Goal: Complete application form: Complete application form

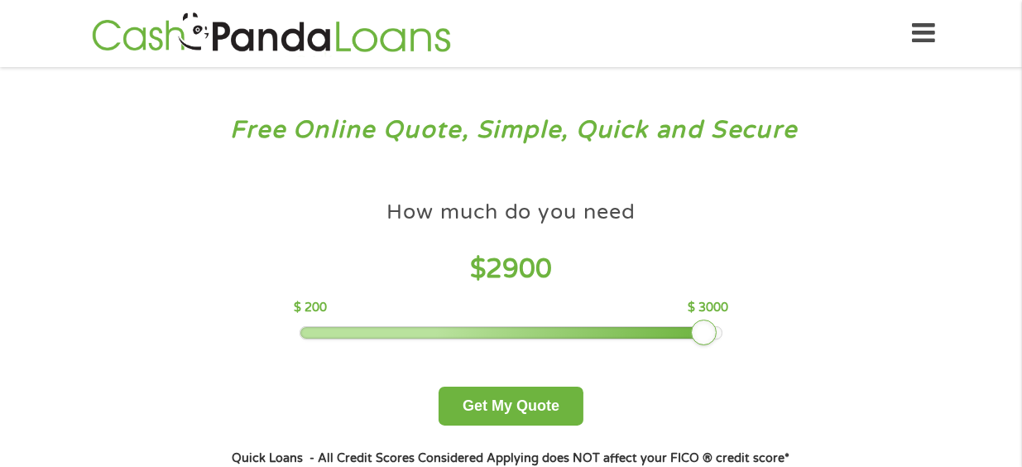
click at [706, 334] on div at bounding box center [510, 333] width 421 height 12
drag, startPoint x: 708, startPoint y: 335, endPoint x: 720, endPoint y: 336, distance: 12.4
click at [720, 336] on div at bounding box center [719, 332] width 26 height 26
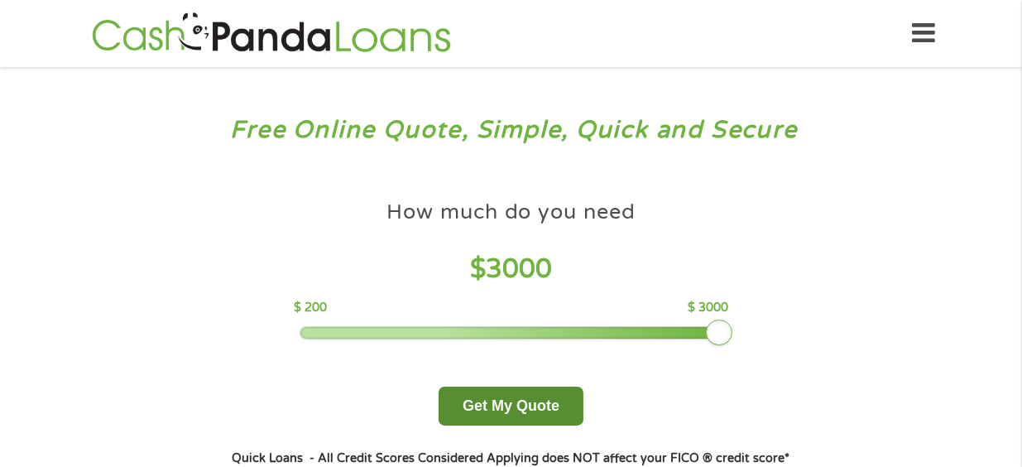
click at [512, 408] on button "Get My Quote" at bounding box center [510, 405] width 145 height 39
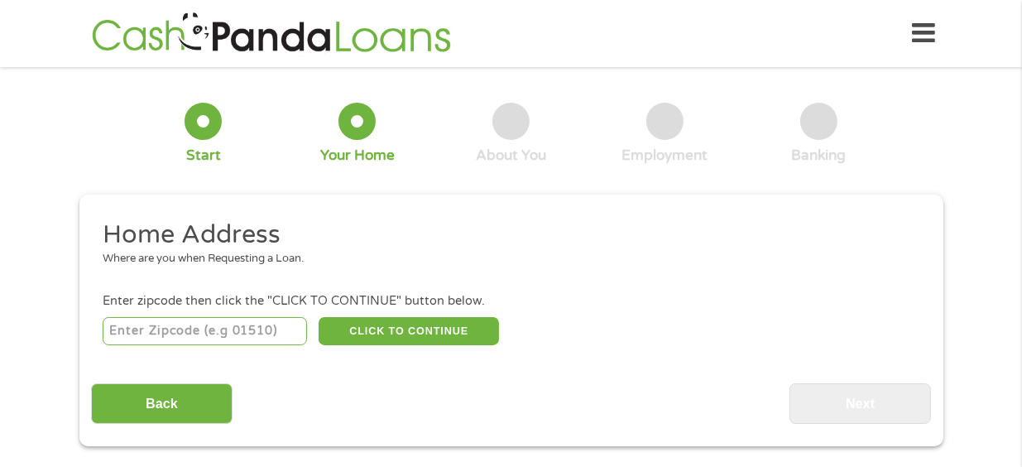
click at [251, 334] on input "number" at bounding box center [205, 331] width 204 height 28
type input "33573"
click at [401, 328] on button "CLICK TO CONTINUE" at bounding box center [408, 331] width 180 height 28
type input "33573"
type input "[GEOGRAPHIC_DATA]"
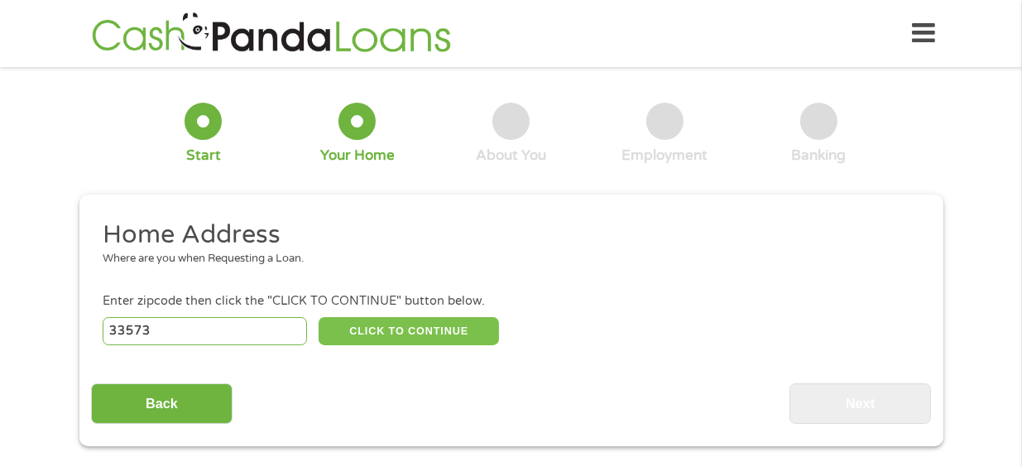
select select "[US_STATE]"
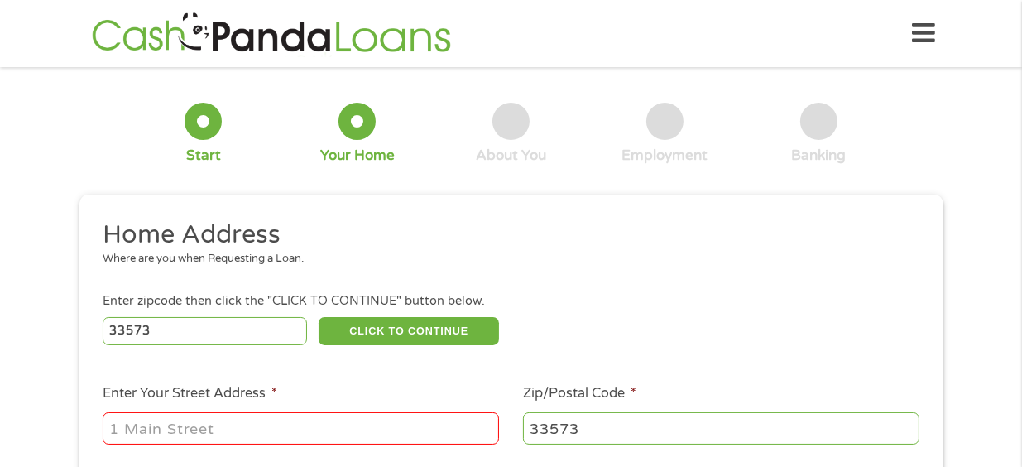
click at [219, 430] on input "Enter Your Street Address *" at bounding box center [301, 427] width 396 height 31
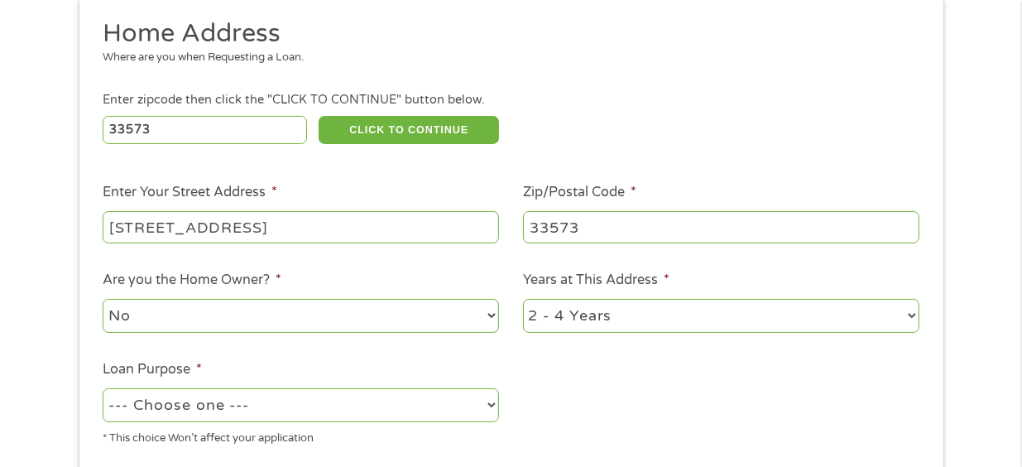
scroll to position [248, 0]
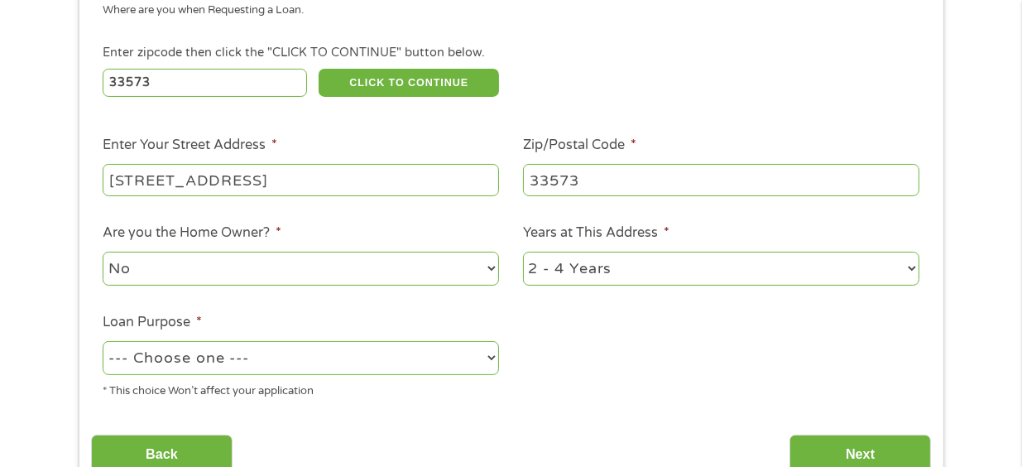
type input "[STREET_ADDRESS]"
click at [313, 266] on select "No Yes" at bounding box center [301, 268] width 396 height 34
select select "yes"
click at [103, 253] on select "No Yes" at bounding box center [301, 268] width 396 height 34
click at [237, 359] on select "--- Choose one --- Pay Bills Debt Consolidation Home Improvement Major Purchase…" at bounding box center [301, 358] width 396 height 34
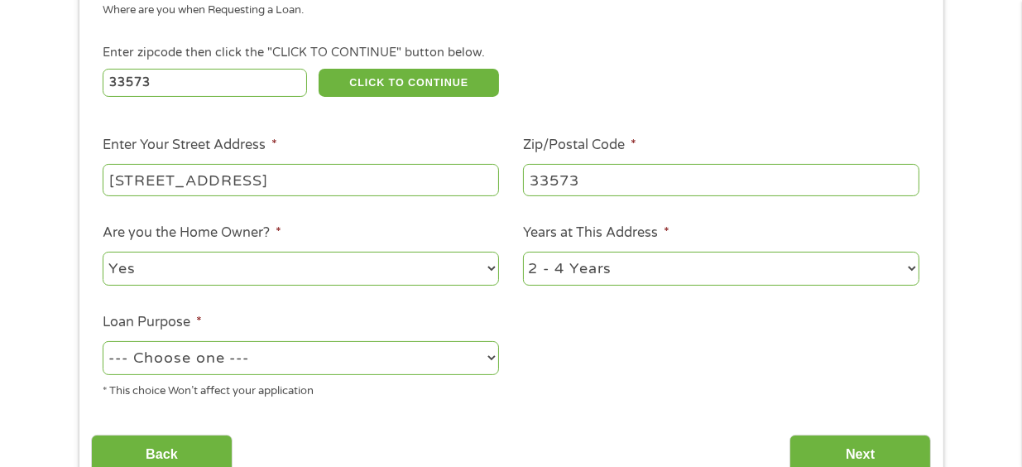
select select "paybills"
click at [103, 342] on select "--- Choose one --- Pay Bills Debt Consolidation Home Improvement Major Purchase…" at bounding box center [301, 358] width 396 height 34
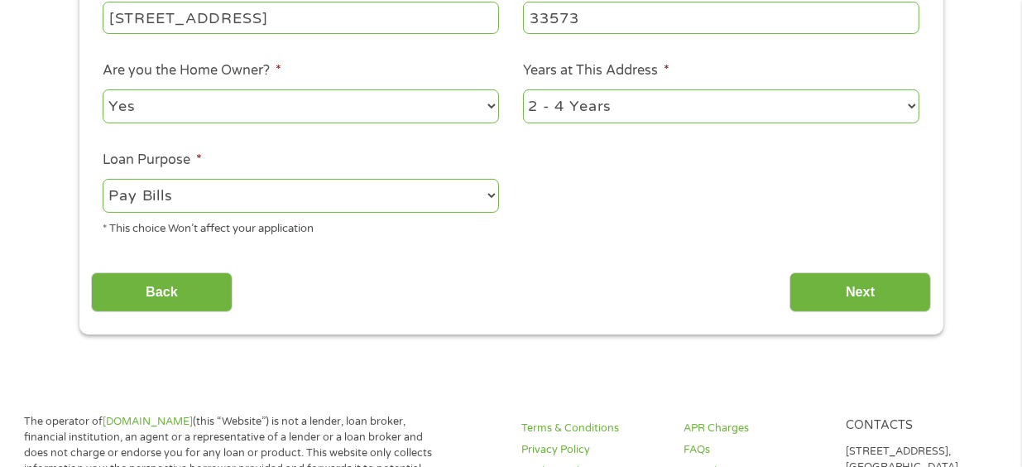
scroll to position [414, 0]
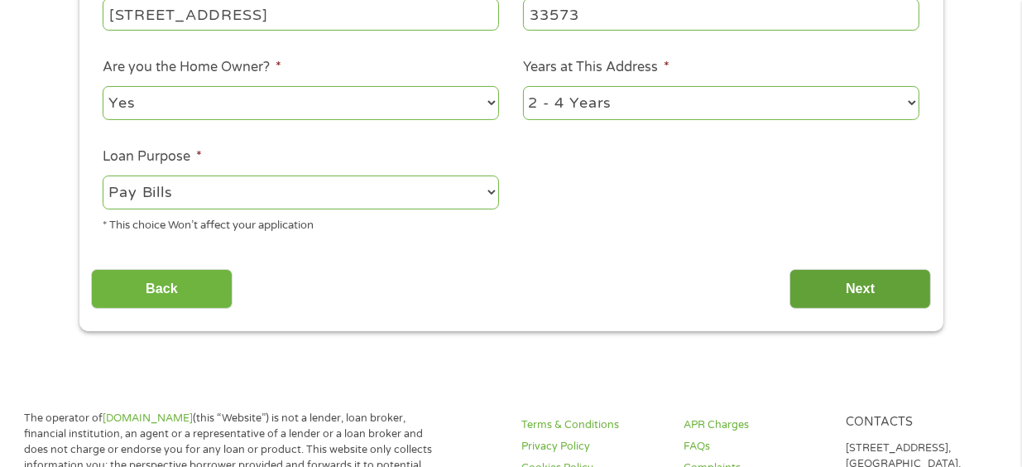
click at [840, 299] on input "Next" at bounding box center [859, 289] width 141 height 41
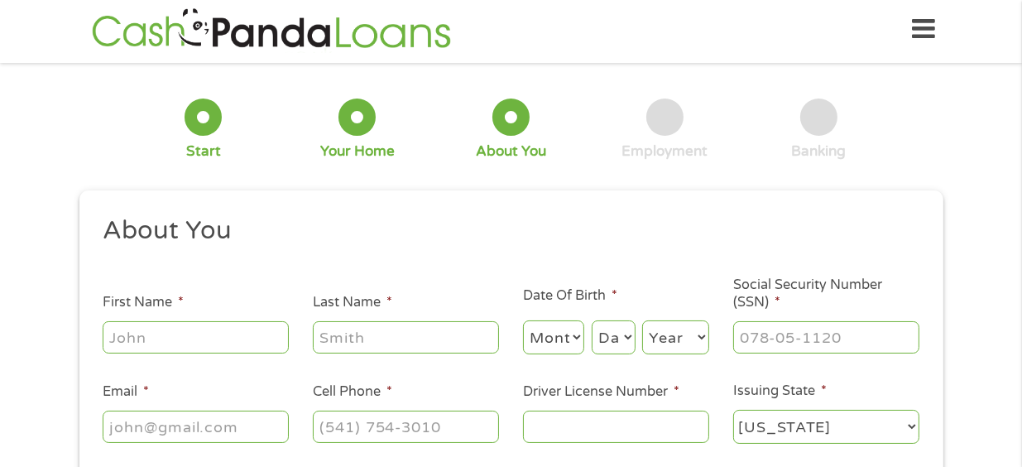
scroll to position [0, 0]
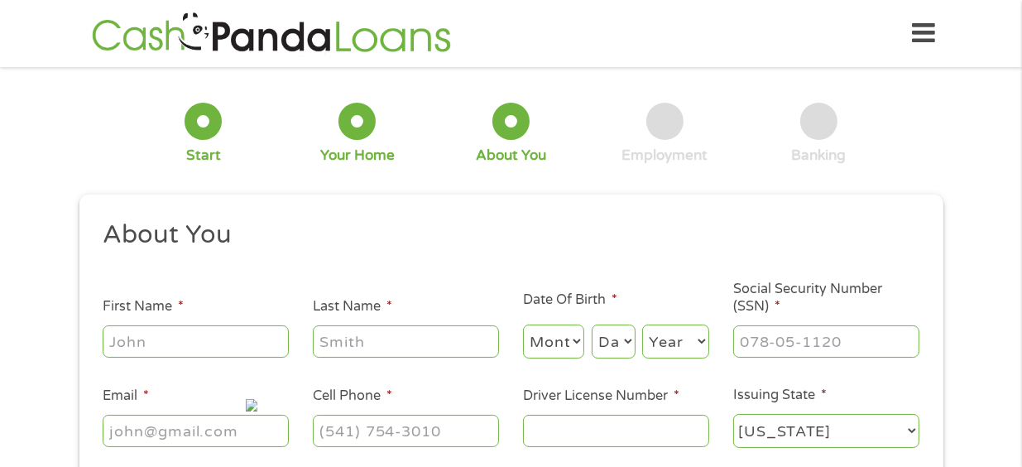
click at [228, 345] on input "First Name *" at bounding box center [196, 340] width 186 height 31
type input "[PERSON_NAME]"
click at [348, 224] on h2 "About You" at bounding box center [505, 234] width 804 height 33
click at [376, 247] on h2 "About You" at bounding box center [505, 234] width 804 height 33
click at [198, 330] on input "[PERSON_NAME]" at bounding box center [196, 340] width 186 height 31
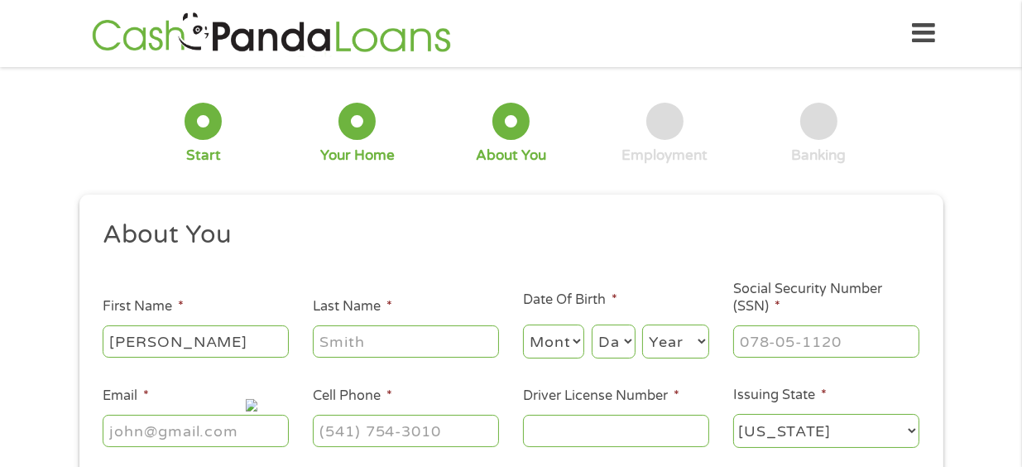
click at [13, 389] on div "1 Start 2 Your Home 3 About You 4 Employment 5 Banking 6 This field is hidden w…" at bounding box center [511, 313] width 1022 height 468
click at [421, 340] on input "Last Name *" at bounding box center [406, 340] width 186 height 31
type input "o"
type input "[PERSON_NAME]"
click at [558, 338] on select "Month 1 2 3 4 5 6 7 8 9 10 11 12" at bounding box center [554, 341] width 62 height 34
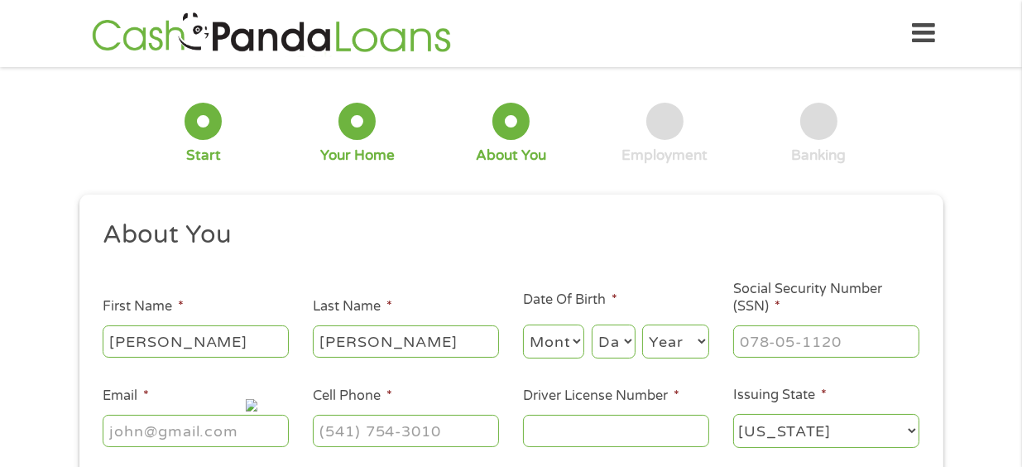
select select "4"
click at [523, 324] on select "Month 1 2 3 4 5 6 7 8 9 10 11 12" at bounding box center [554, 341] width 62 height 34
click at [607, 345] on select "Day 1 2 3 4 5 6 7 8 9 10 11 12 13 14 15 16 17 18 19 20 21 22 23 24 25 26 27 28 …" at bounding box center [613, 341] width 44 height 34
select select "19"
click at [591, 324] on select "Day 1 2 3 4 5 6 7 8 9 10 11 12 13 14 15 16 17 18 19 20 21 22 23 24 25 26 27 28 …" at bounding box center [613, 341] width 44 height 34
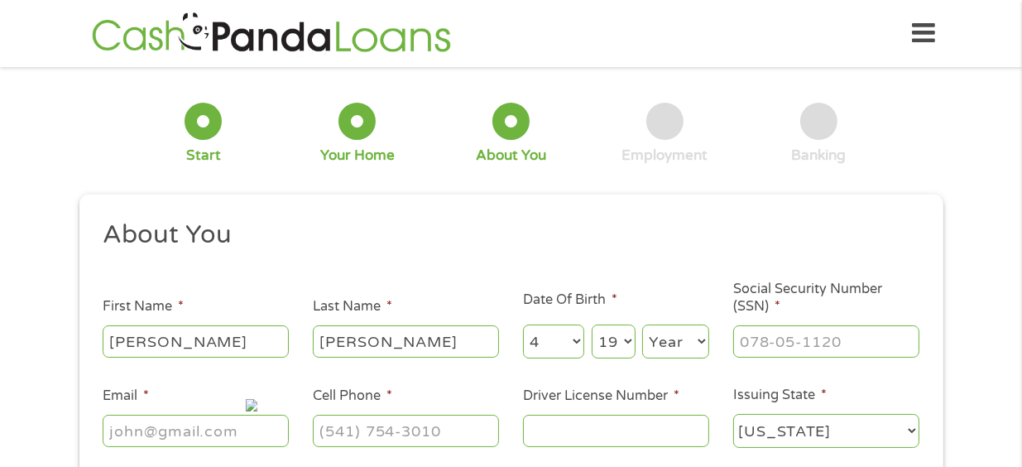
click at [662, 333] on select "Year [DATE] 2006 2005 2004 2003 2002 2001 2000 1999 1998 1997 1996 1995 1994 19…" at bounding box center [675, 341] width 67 height 34
select select "1954"
click at [642, 324] on select "Year [DATE] 2006 2005 2004 2003 2002 2001 2000 1999 1998 1997 1996 1995 1994 19…" at bounding box center [675, 341] width 67 height 34
click at [783, 338] on input "___-__-____" at bounding box center [826, 340] width 186 height 31
type input "091-46-8161"
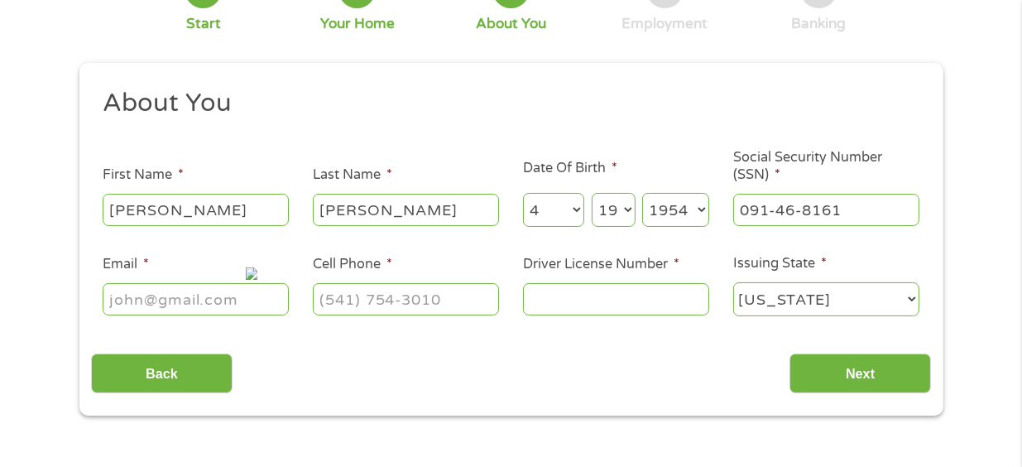
scroll to position [165, 0]
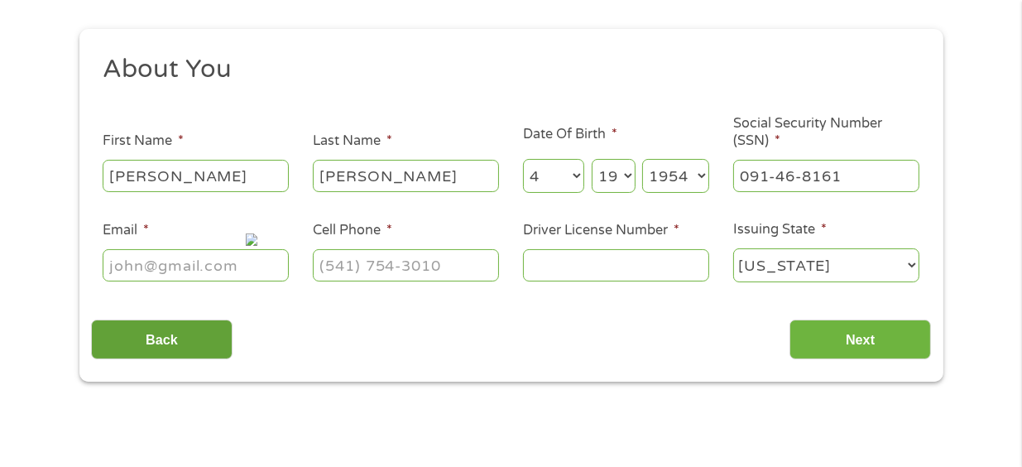
click at [170, 342] on input "Back" at bounding box center [161, 339] width 141 height 41
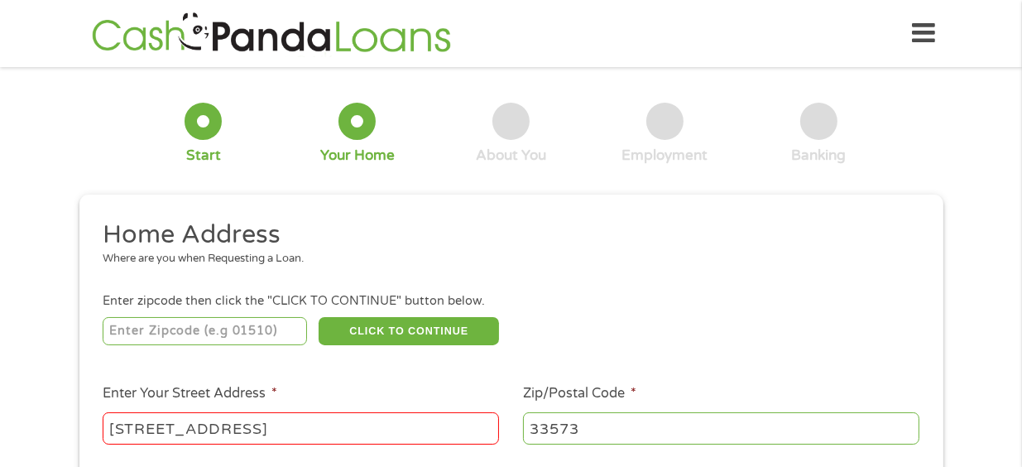
scroll to position [0, 0]
click at [170, 342] on input "number" at bounding box center [205, 331] width 204 height 28
click at [443, 323] on button "CLICK TO CONTINUE" at bounding box center [408, 331] width 180 height 28
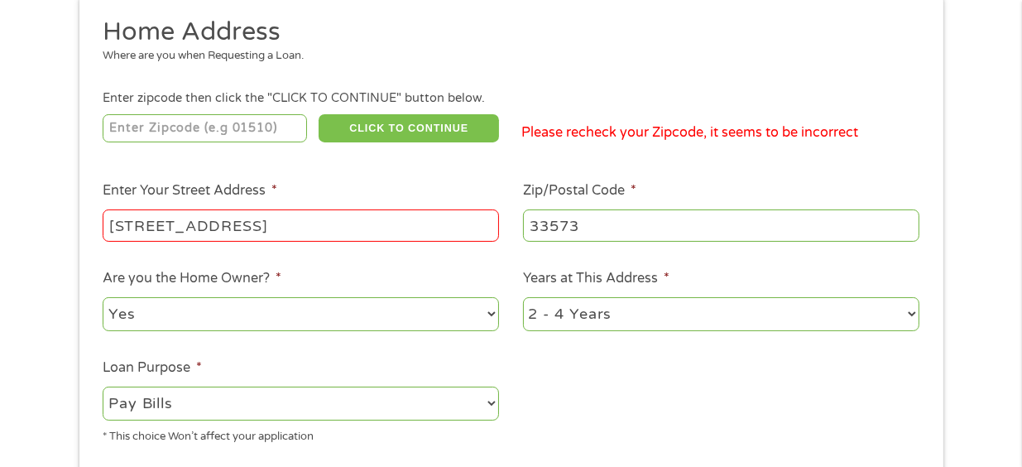
scroll to position [331, 0]
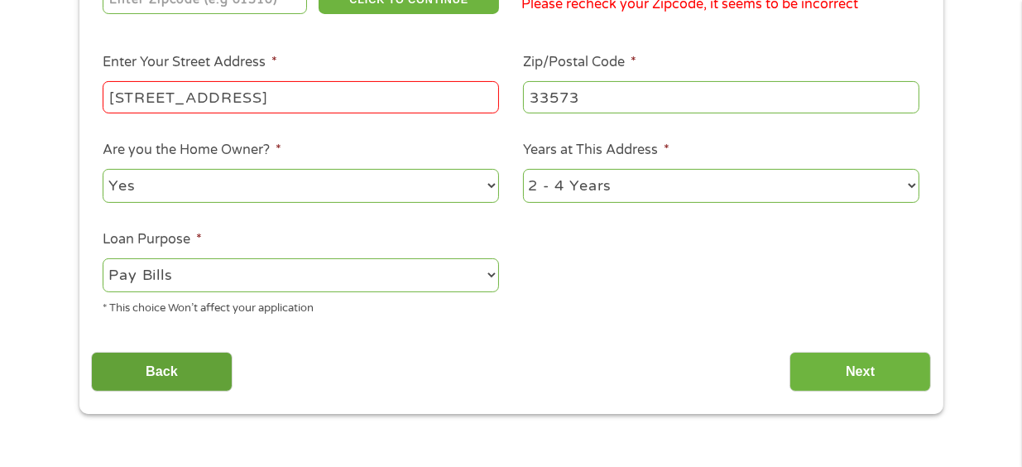
click at [170, 367] on input "Back" at bounding box center [161, 372] width 141 height 41
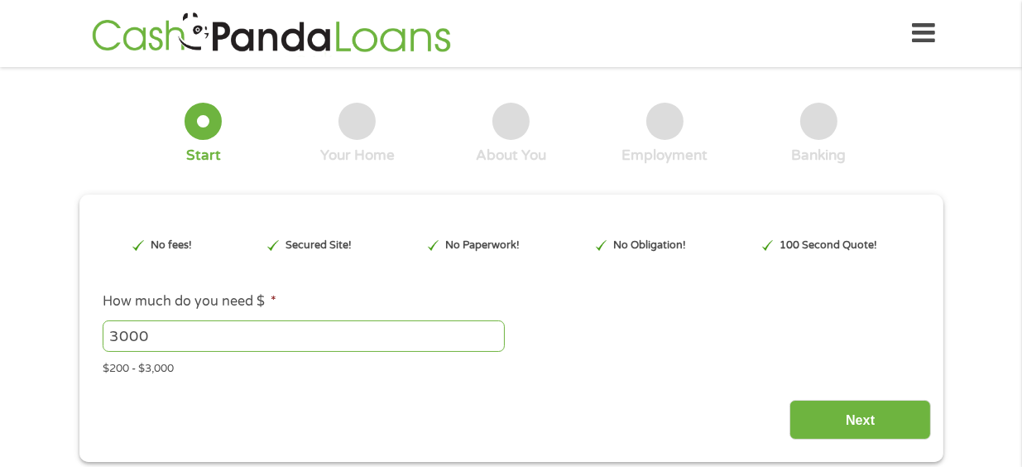
scroll to position [0, 0]
click at [170, 368] on div "$200 - $3,000" at bounding box center [511, 366] width 816 height 22
